Goal: Task Accomplishment & Management: Complete application form

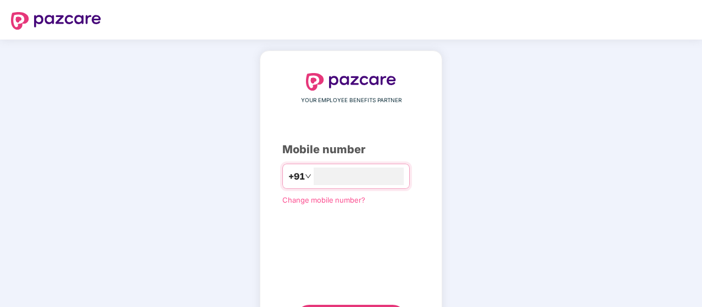
scroll to position [56, 0]
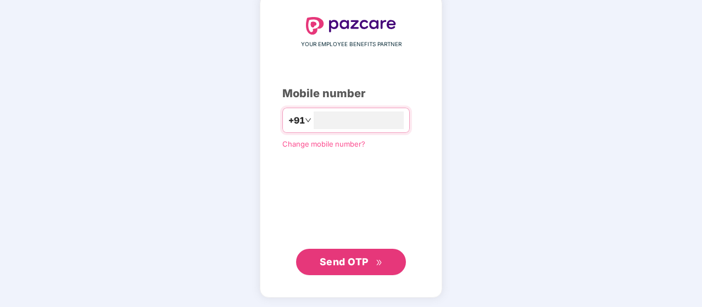
type input "**********"
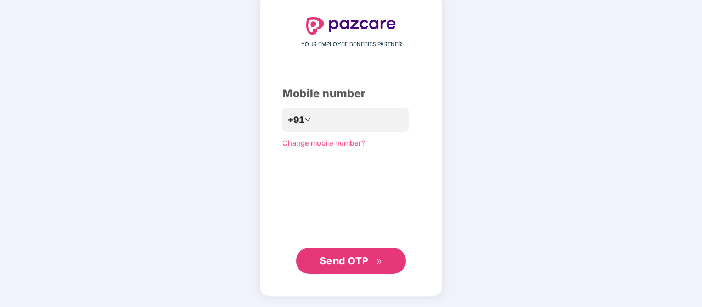
scroll to position [55, 0]
click at [342, 270] on button "Send OTP" at bounding box center [351, 261] width 110 height 26
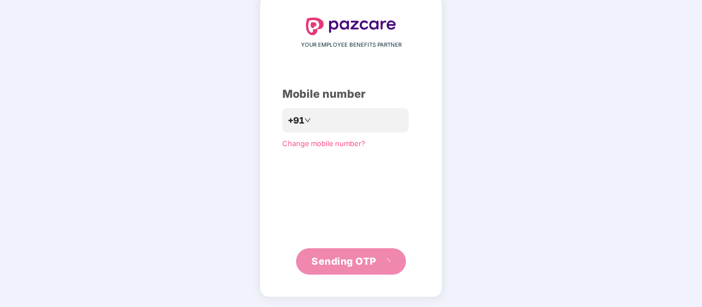
scroll to position [51, 0]
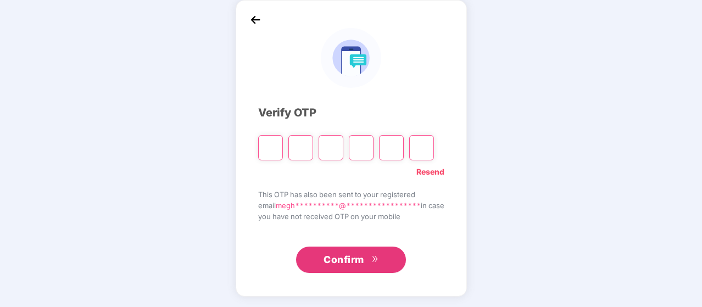
type input "*"
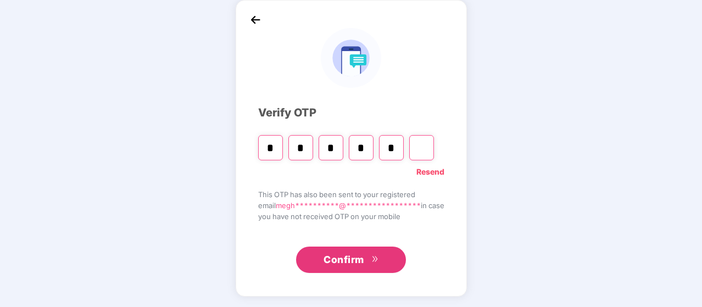
type input "*"
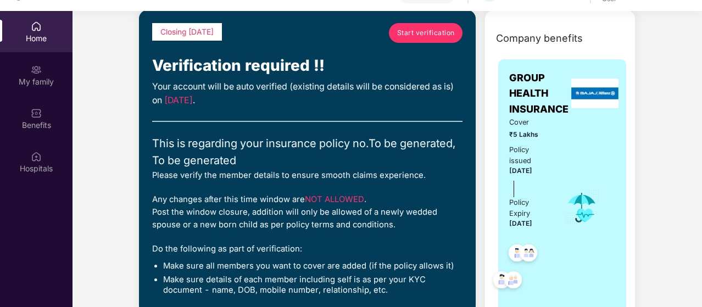
scroll to position [0, 0]
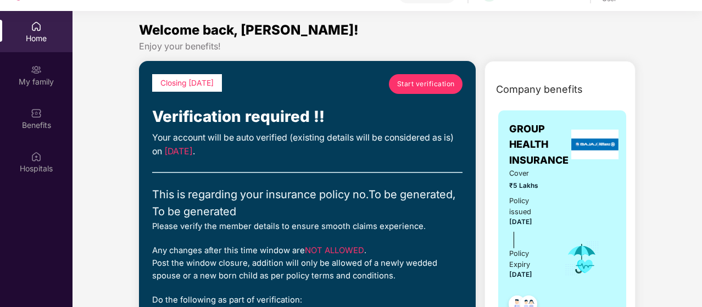
click at [420, 90] on link "Start verification" at bounding box center [426, 84] width 74 height 20
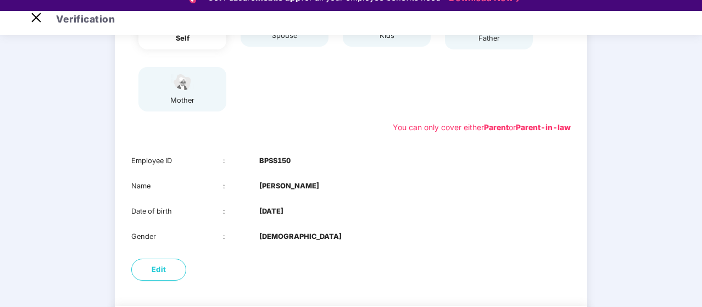
scroll to position [217, 0]
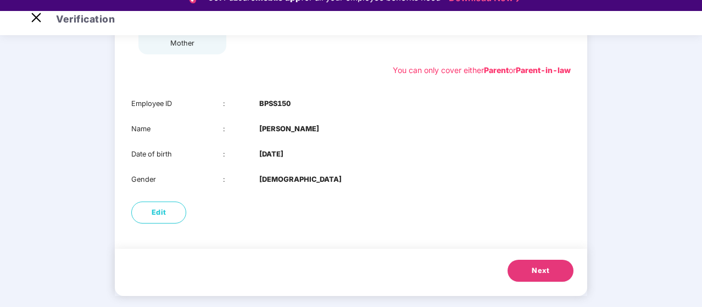
click at [537, 275] on span "Next" at bounding box center [541, 270] width 18 height 11
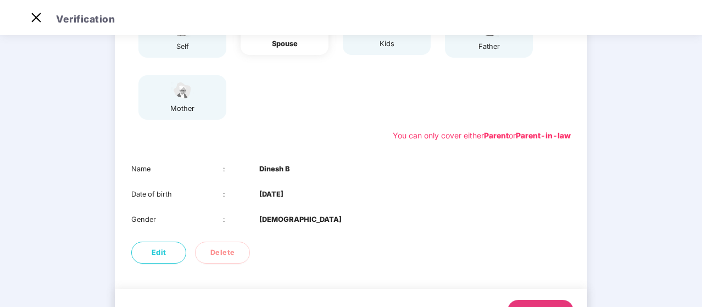
scroll to position [192, 0]
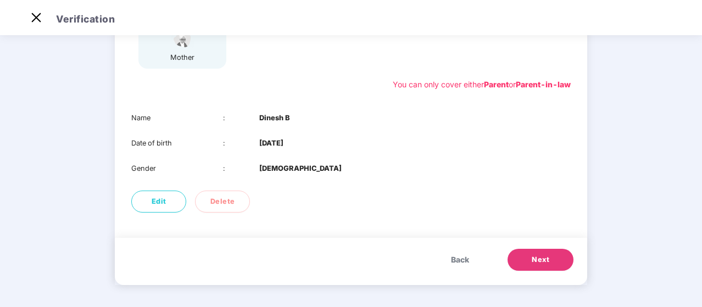
click at [529, 264] on button "Next" at bounding box center [540, 260] width 66 height 22
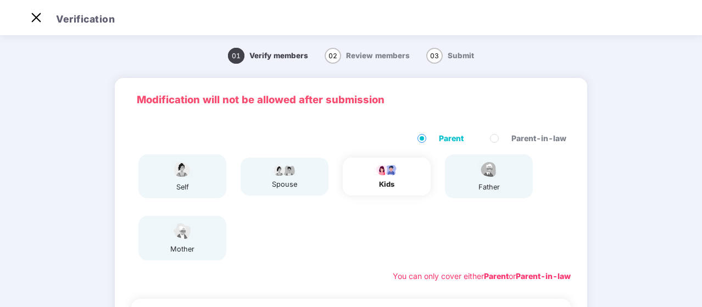
scroll to position [198, 0]
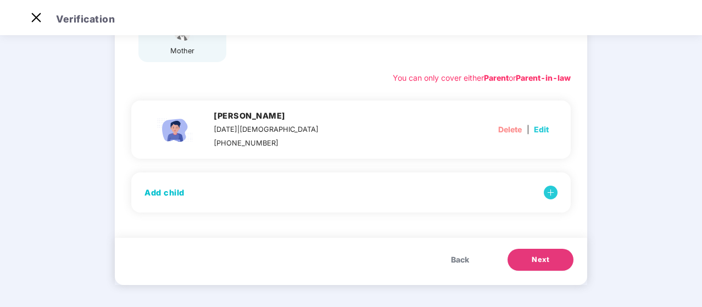
click at [535, 258] on span "Next" at bounding box center [541, 259] width 18 height 11
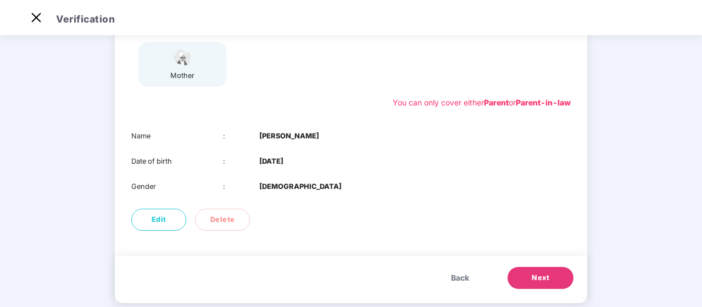
scroll to position [192, 0]
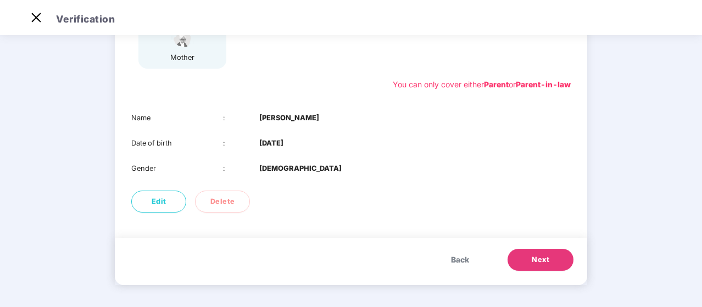
click at [523, 254] on button "Next" at bounding box center [540, 260] width 66 height 22
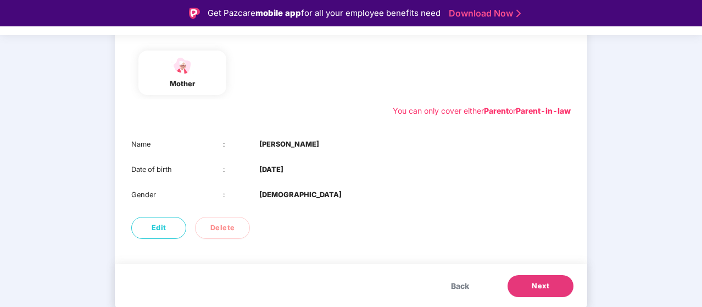
scroll to position [26, 0]
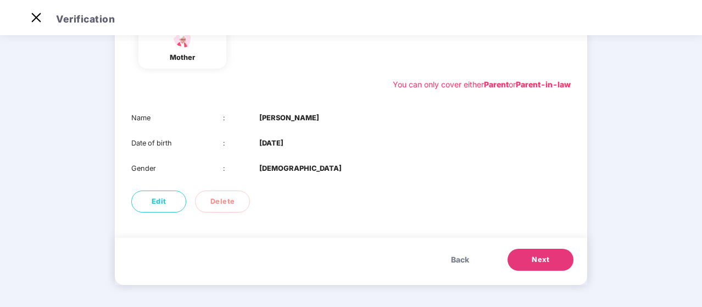
click at [525, 265] on button "Next" at bounding box center [540, 260] width 66 height 22
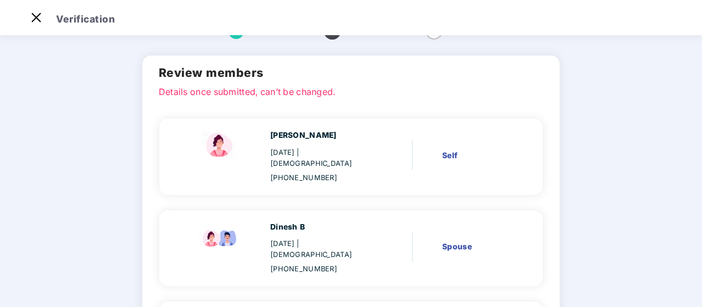
scroll to position [316, 0]
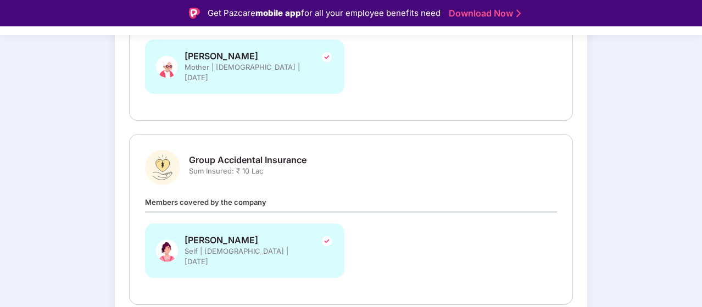
scroll to position [387, 0]
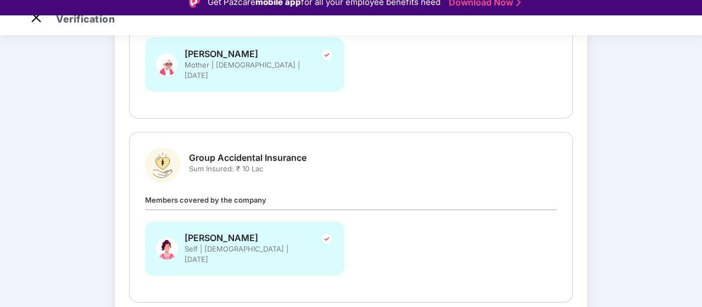
scroll to position [0, 0]
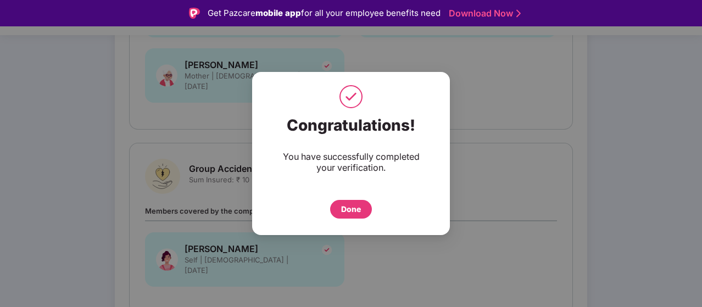
click at [355, 207] on div "Done" at bounding box center [351, 209] width 20 height 12
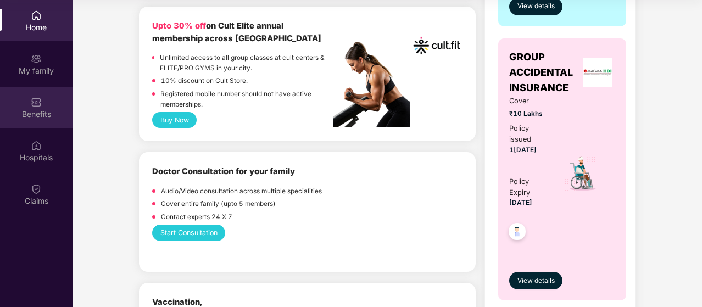
scroll to position [444, 0]
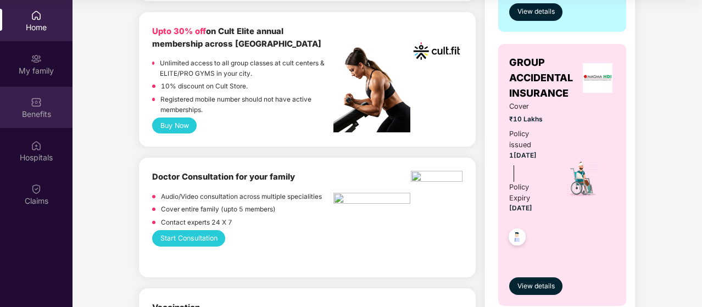
click at [24, 104] on div "Benefits" at bounding box center [36, 107] width 72 height 41
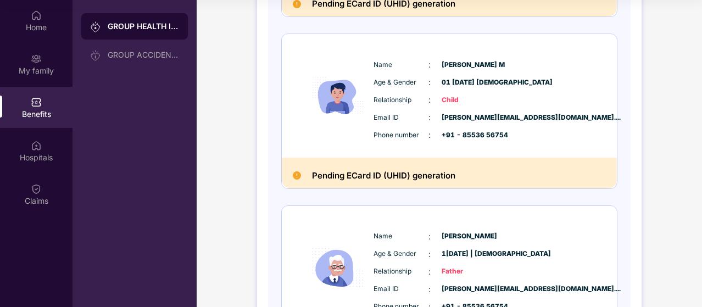
scroll to position [761, 0]
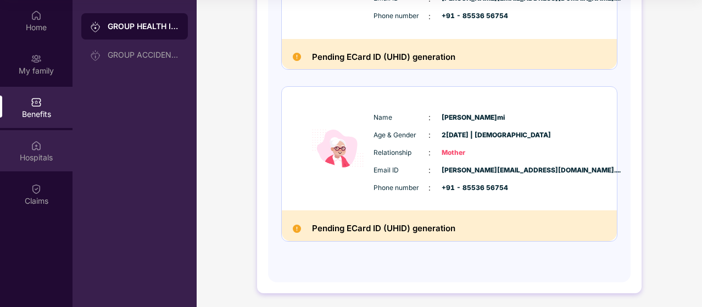
click at [42, 144] on div "Hospitals" at bounding box center [36, 150] width 72 height 41
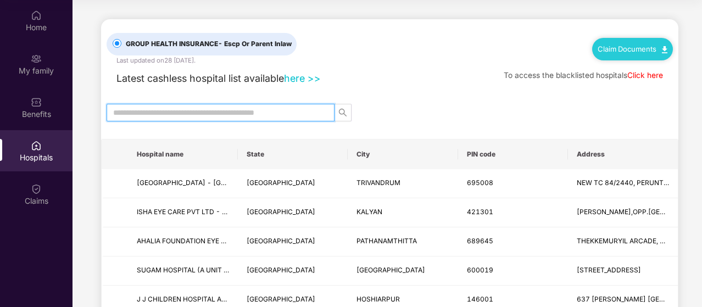
click at [181, 113] on input "text" at bounding box center [216, 113] width 206 height 12
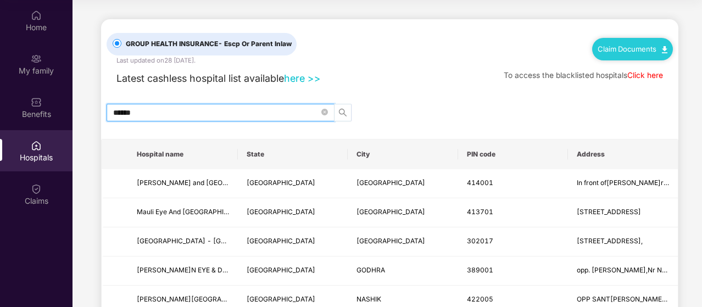
click at [346, 109] on icon "search" at bounding box center [342, 112] width 9 height 9
type input "******"
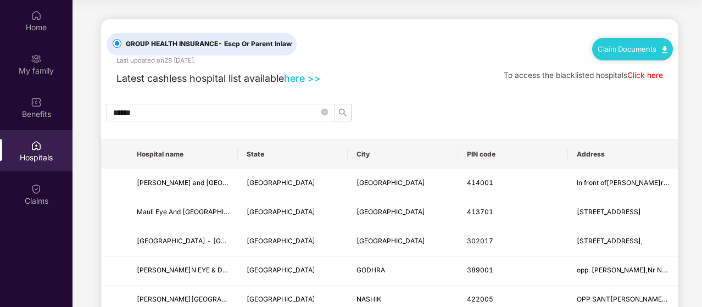
click at [37, 197] on div "Claims" at bounding box center [36, 201] width 72 height 11
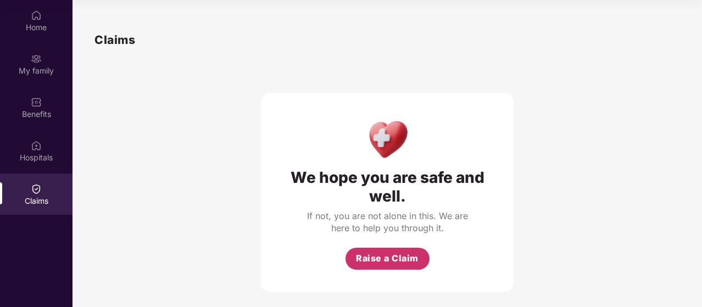
click at [390, 262] on span "Raise a Claim" at bounding box center [387, 259] width 63 height 14
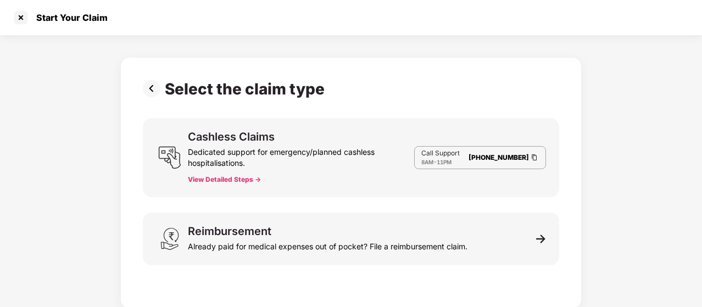
scroll to position [1, 0]
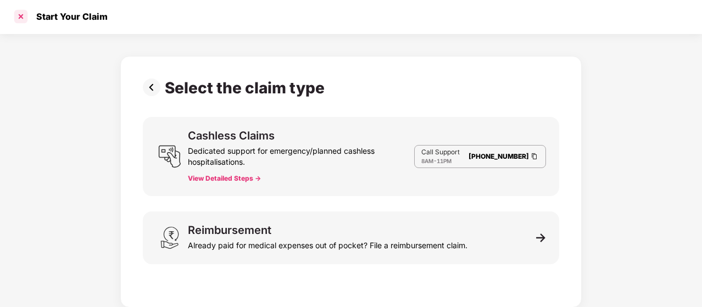
click at [15, 10] on div at bounding box center [21, 17] width 18 height 18
